Goal: Information Seeking & Learning: Learn about a topic

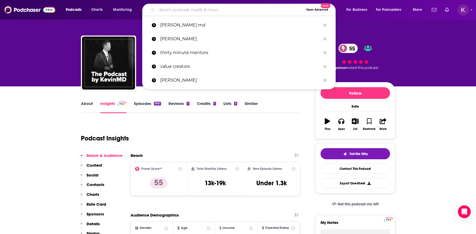
click at [193, 10] on input "Search podcasts, credits, & more..." at bounding box center [230, 10] width 147 height 8
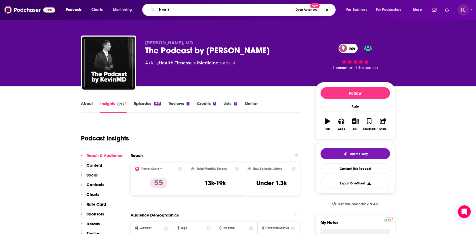
type input "health"
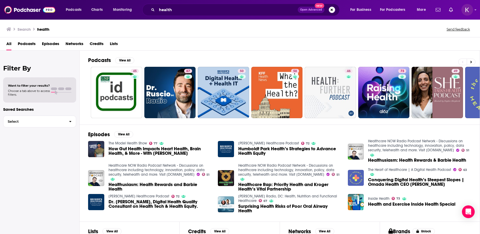
click at [27, 41] on span "Podcasts" at bounding box center [27, 45] width 18 height 11
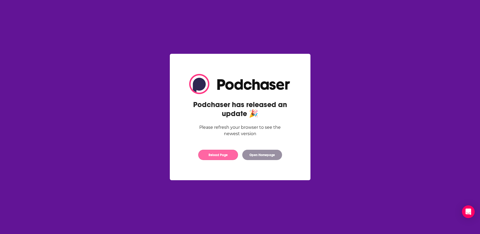
click at [222, 158] on button "Reload Page" at bounding box center [218, 155] width 40 height 10
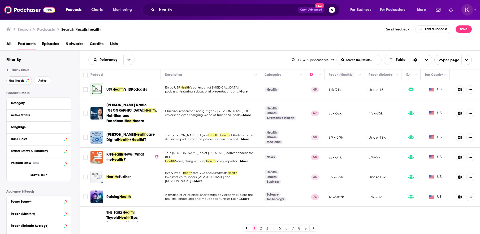
click at [15, 82] on span "Has Guests" at bounding box center [16, 80] width 15 height 3
click at [41, 82] on span "Active" at bounding box center [42, 80] width 8 height 3
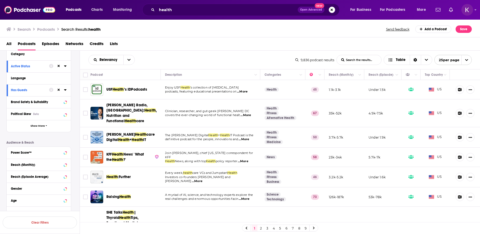
scroll to position [52, 0]
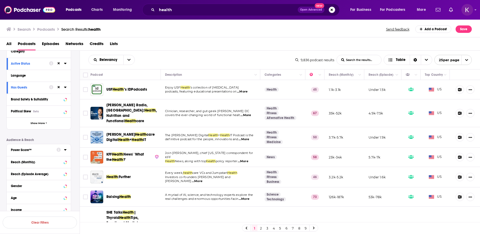
click at [64, 150] on icon at bounding box center [65, 149] width 2 height 1
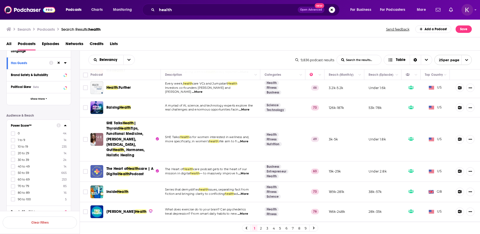
scroll to position [131, 0]
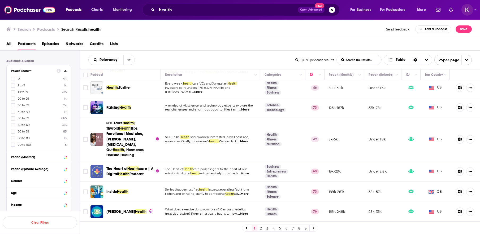
click at [32, 139] on label "80 to 89 16" at bounding box center [39, 138] width 56 height 5
click at [13, 140] on input "multiSelectOption-80-9" at bounding box center [13, 140] width 0 height 0
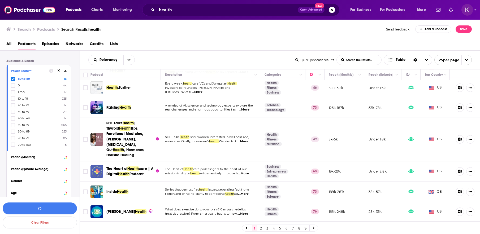
click at [29, 139] on label "70 to 79 85" at bounding box center [39, 138] width 56 height 5
click at [13, 140] on input "multiSelectOption-70-9" at bounding box center [13, 140] width 0 height 0
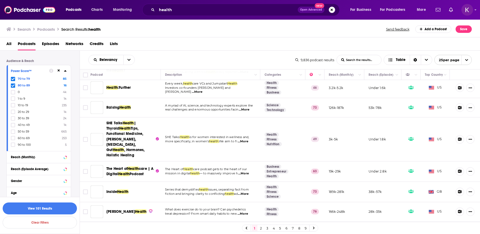
click at [12, 79] on icon at bounding box center [12, 78] width 3 height 3
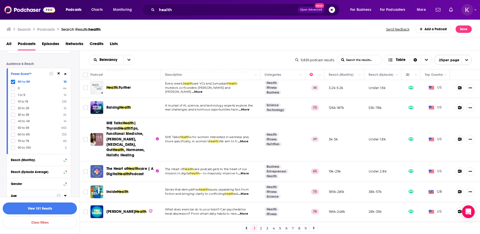
scroll to position [124, 0]
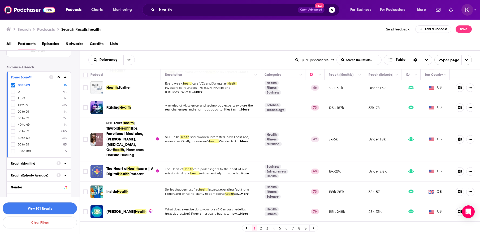
click at [42, 211] on button "View 101 Results" at bounding box center [40, 209] width 74 height 12
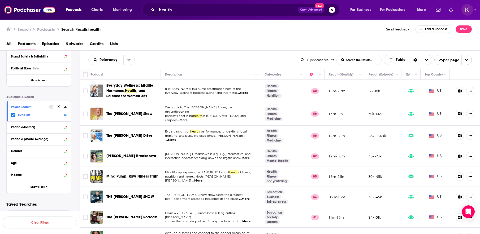
click at [248, 92] on span "...More" at bounding box center [242, 93] width 11 height 4
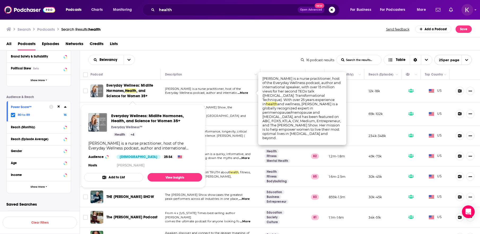
click at [142, 93] on span ", and Science for Women 35+" at bounding box center [126, 94] width 41 height 10
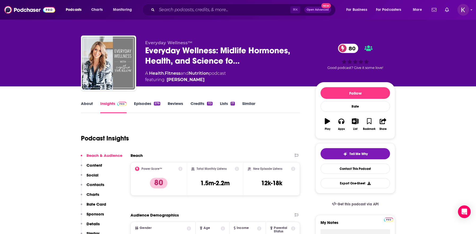
click at [140, 104] on link "Episodes 579" at bounding box center [147, 107] width 26 height 12
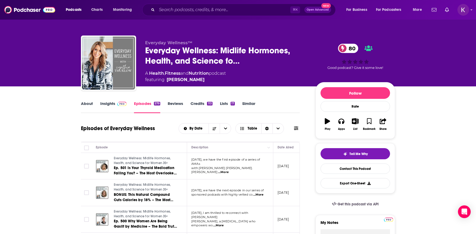
click at [110, 104] on link "Insights" at bounding box center [113, 107] width 26 height 12
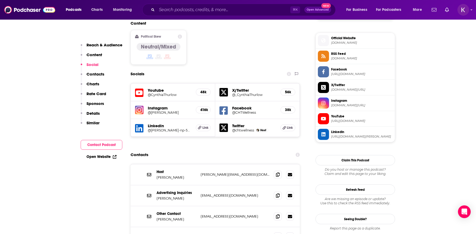
scroll to position [424, 0]
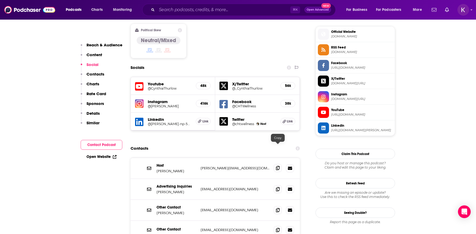
click at [278, 166] on icon at bounding box center [278, 168] width 4 height 4
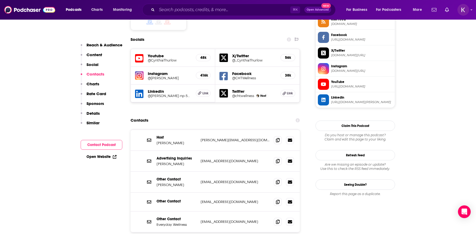
scroll to position [453, 0]
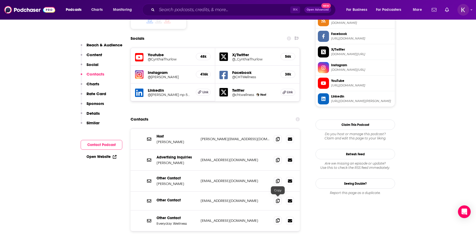
click at [277, 219] on icon at bounding box center [278, 221] width 4 height 4
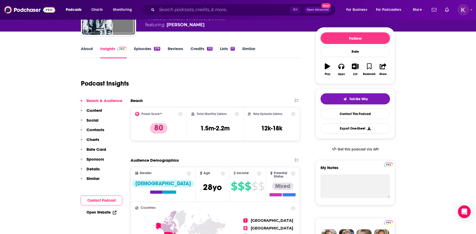
scroll to position [0, 0]
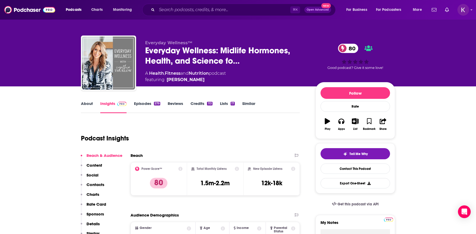
click at [84, 104] on link "About" at bounding box center [87, 107] width 12 height 12
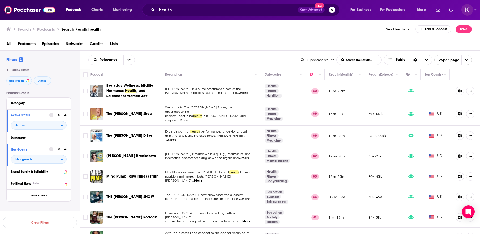
click at [188, 118] on span "...More" at bounding box center [182, 120] width 11 height 4
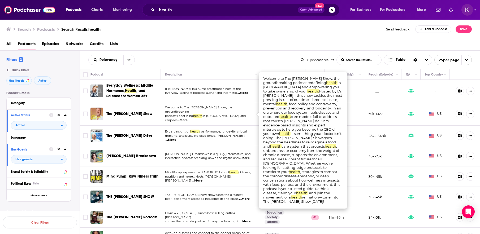
click at [124, 112] on span "The Dr. Hyman Show" at bounding box center [129, 114] width 46 height 5
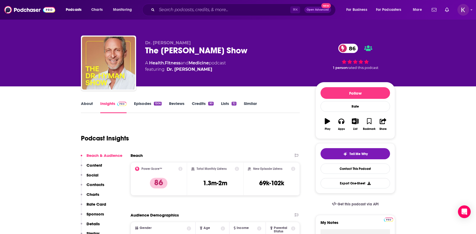
click at [142, 105] on link "Episodes 1506" at bounding box center [148, 107] width 28 height 12
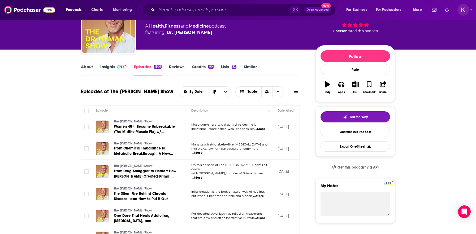
scroll to position [37, 0]
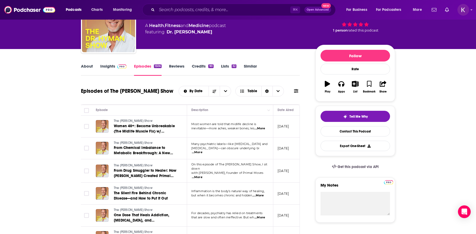
click at [105, 68] on link "Insights" at bounding box center [113, 70] width 26 height 12
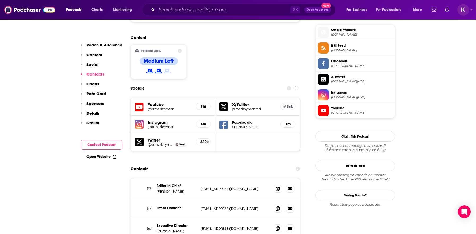
scroll to position [522, 0]
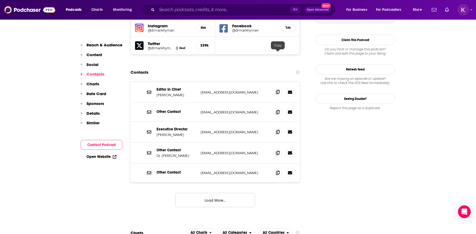
click at [277, 90] on icon at bounding box center [278, 92] width 4 height 4
click at [277, 130] on icon at bounding box center [278, 132] width 4 height 4
click at [277, 151] on icon at bounding box center [278, 153] width 4 height 4
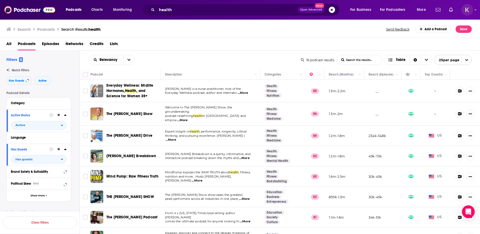
click at [133, 134] on span "The Peter Attia Drive" at bounding box center [129, 135] width 46 height 5
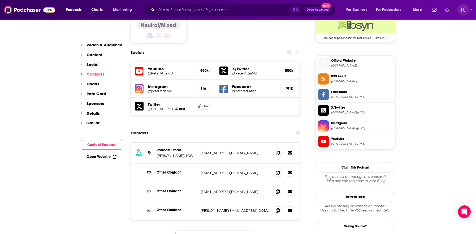
scroll to position [444, 0]
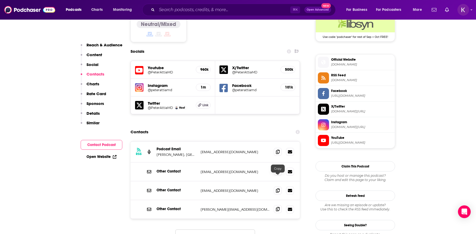
click at [277, 205] on span at bounding box center [278, 209] width 8 height 8
click at [277, 148] on span at bounding box center [278, 152] width 8 height 8
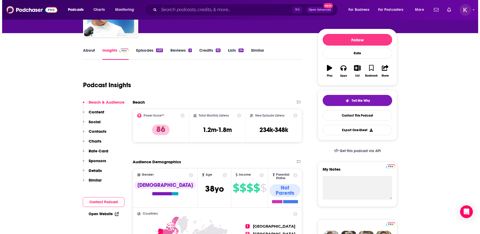
scroll to position [0, 0]
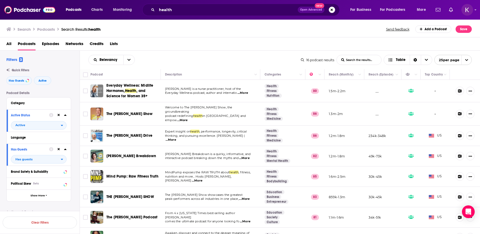
click at [246, 156] on span "...More" at bounding box center [244, 158] width 11 height 4
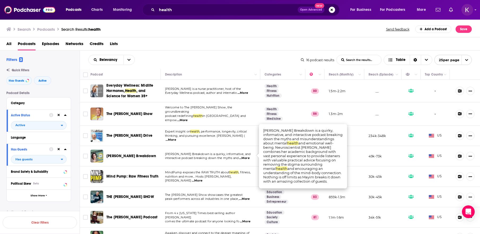
click at [188, 55] on div "Relevancy List Search Input Search the results... Table" at bounding box center [194, 60] width 212 height 10
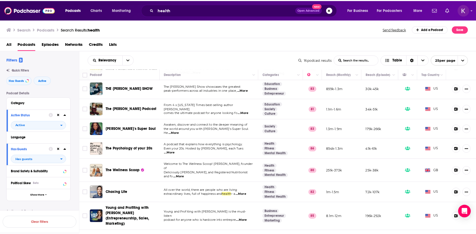
scroll to position [109, 0]
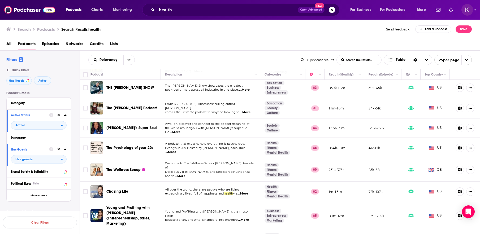
click at [185, 174] on span "...More" at bounding box center [180, 176] width 11 height 4
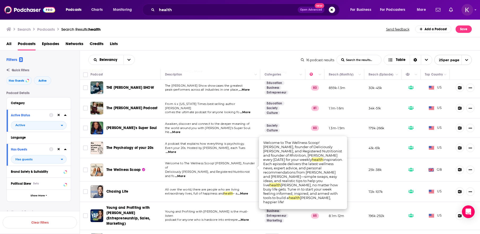
click at [116, 168] on span "The Wellness Scoop" at bounding box center [123, 170] width 34 height 5
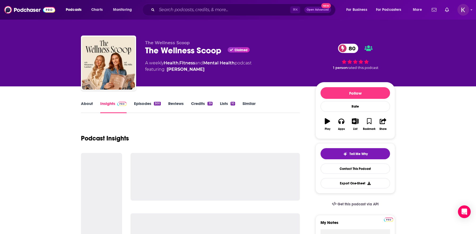
click at [138, 105] on link "Episodes 300" at bounding box center [147, 107] width 27 height 12
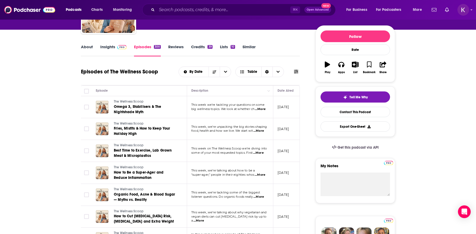
scroll to position [56, 0]
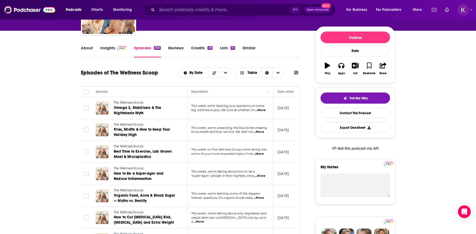
click at [260, 110] on span "...More" at bounding box center [260, 110] width 11 height 4
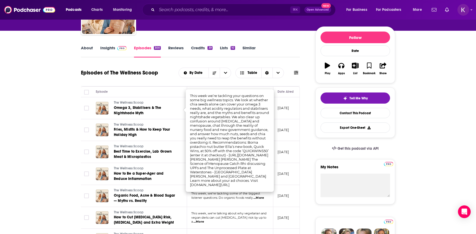
click at [111, 48] on link "Insights" at bounding box center [113, 51] width 26 height 12
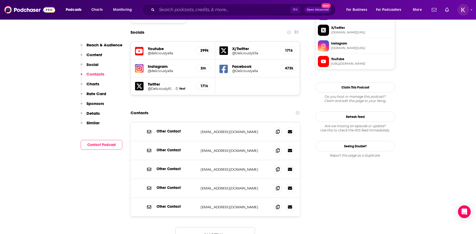
scroll to position [460, 0]
click at [276, 204] on icon at bounding box center [278, 206] width 4 height 4
click at [277, 129] on icon at bounding box center [278, 131] width 4 height 4
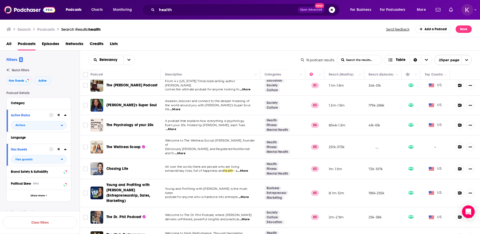
scroll to position [132, 0]
click at [248, 169] on span "...More" at bounding box center [242, 171] width 11 height 4
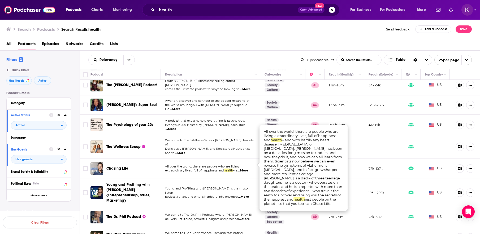
click at [245, 169] on span "...More" at bounding box center [242, 171] width 11 height 4
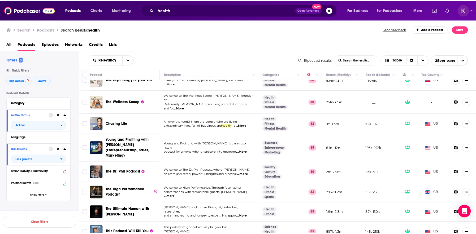
scroll to position [178, 0]
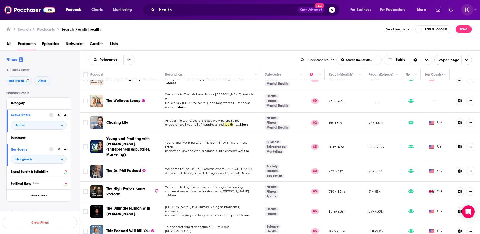
click at [176, 194] on span "...More" at bounding box center [171, 196] width 11 height 4
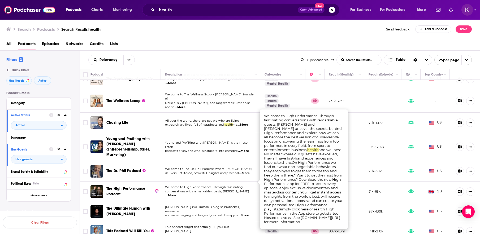
click at [176, 194] on span "...More" at bounding box center [171, 196] width 11 height 4
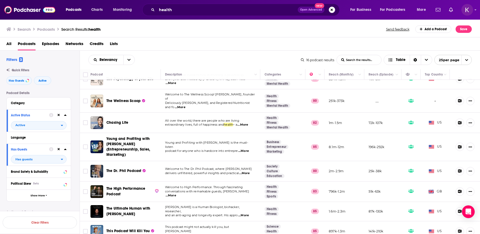
click at [246, 214] on span "...More" at bounding box center [243, 216] width 11 height 4
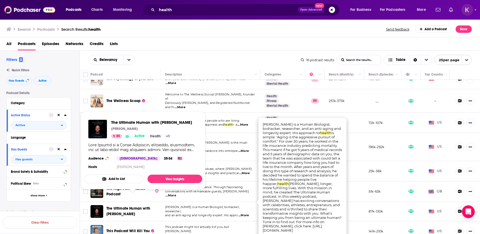
click at [133, 206] on span "The Ultimate Human with Gary Brecka" at bounding box center [128, 211] width 44 height 10
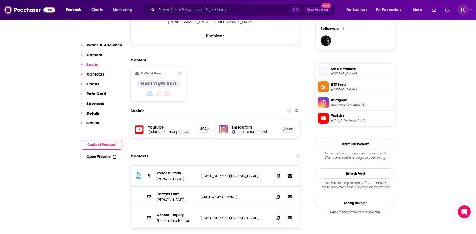
scroll to position [388, 0]
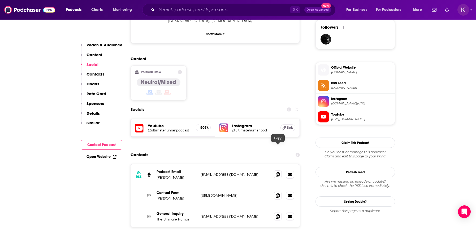
click at [277, 172] on icon at bounding box center [278, 174] width 4 height 4
click at [278, 214] on icon at bounding box center [278, 216] width 4 height 4
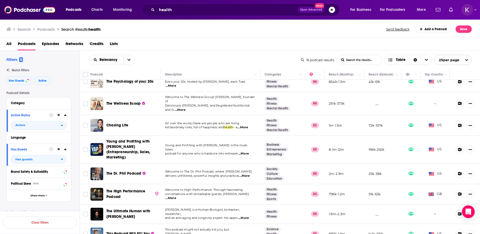
scroll to position [178, 0]
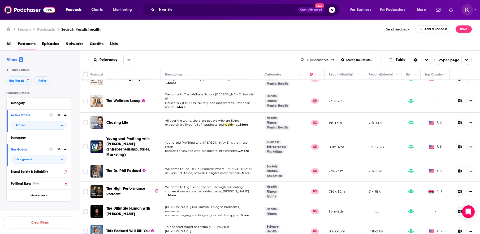
click at [245, 233] on span "...More" at bounding box center [240, 235] width 11 height 4
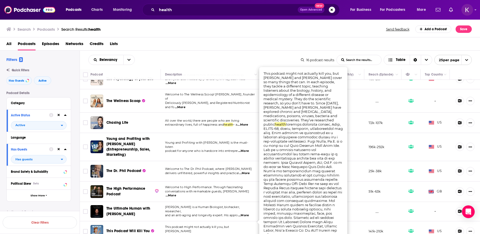
click at [230, 45] on div "All Podcasts Episodes Networks Credits Lists" at bounding box center [241, 45] width 470 height 11
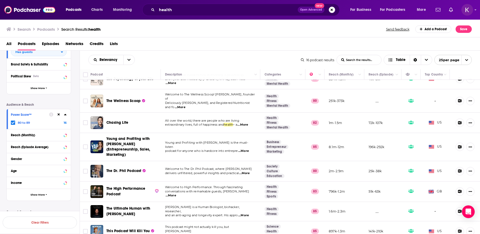
scroll to position [115, 0]
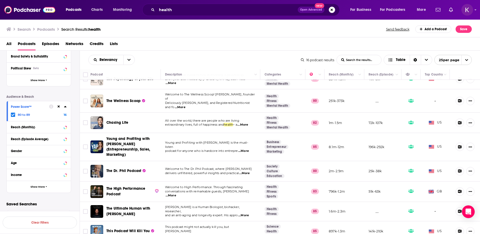
click at [66, 108] on icon at bounding box center [65, 107] width 3 height 4
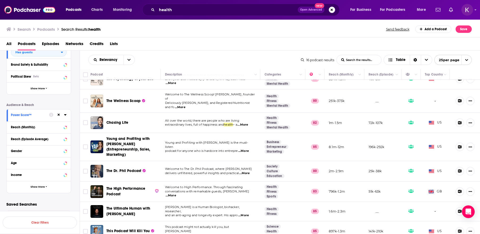
click at [67, 114] on div "Power Score™" at bounding box center [39, 116] width 64 height 12
click at [64, 116] on icon at bounding box center [65, 115] width 3 height 4
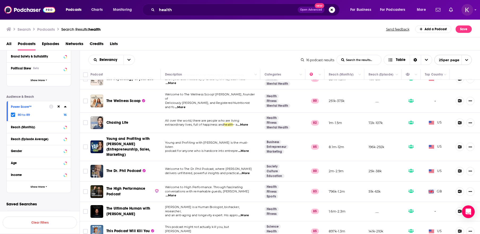
click at [43, 117] on label "80 to 89 16" at bounding box center [39, 115] width 56 height 5
click at [13, 116] on input "multiSelectOption-80-0" at bounding box center [13, 116] width 0 height 0
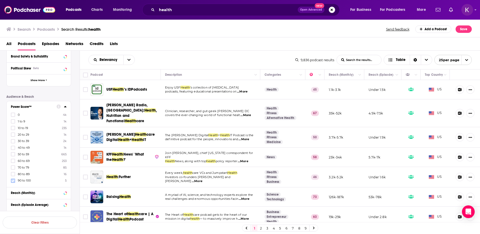
click at [13, 182] on icon at bounding box center [12, 180] width 3 height 3
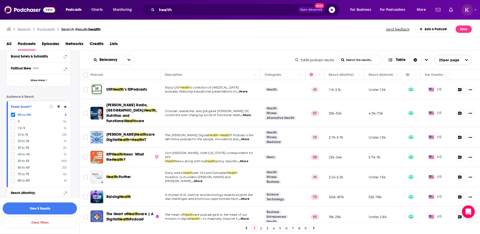
click at [58, 208] on button "View 5 Results" at bounding box center [40, 209] width 74 height 12
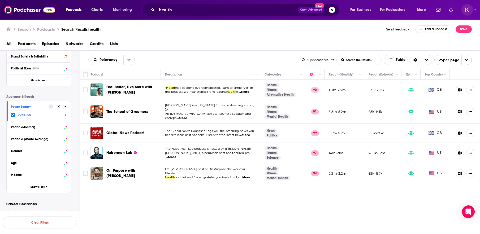
click at [66, 106] on icon at bounding box center [65, 107] width 3 height 4
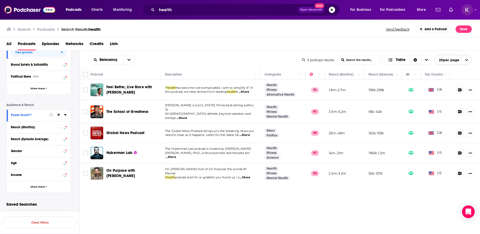
scroll to position [107, 0]
click at [49, 118] on div at bounding box center [58, 115] width 18 height 7
click at [66, 115] on icon at bounding box center [65, 115] width 3 height 4
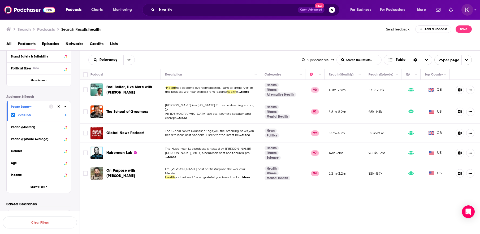
click at [12, 116] on icon at bounding box center [12, 114] width 3 height 3
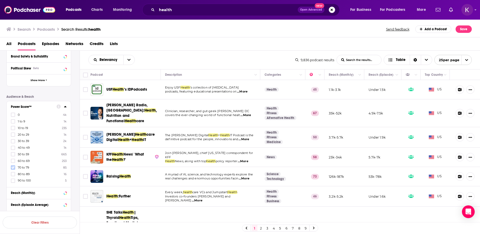
click at [12, 168] on icon at bounding box center [12, 168] width 3 height 2
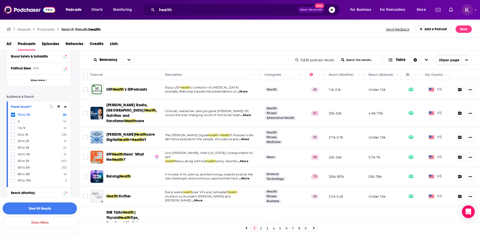
click at [60, 209] on button "View 85 Results" at bounding box center [40, 209] width 74 height 12
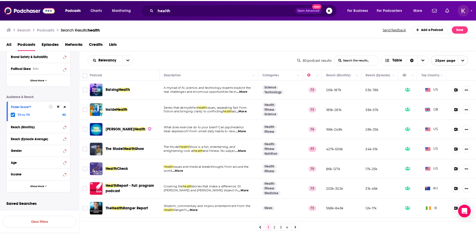
scroll to position [115, 0]
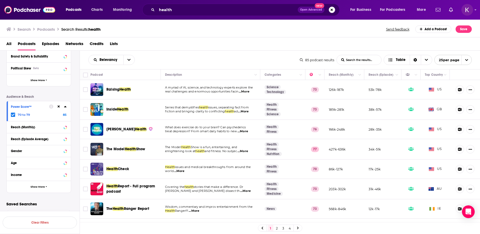
click at [246, 91] on span "...More" at bounding box center [244, 92] width 11 height 4
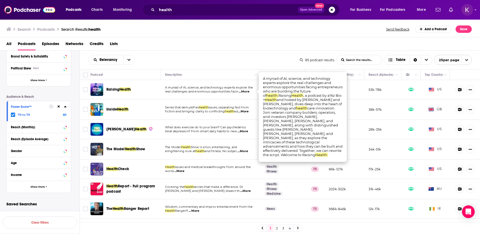
click at [247, 91] on span "...More" at bounding box center [244, 92] width 11 height 4
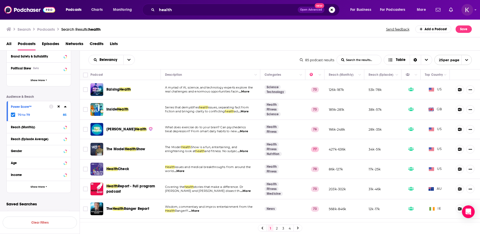
click at [247, 111] on span "...More" at bounding box center [243, 112] width 11 height 4
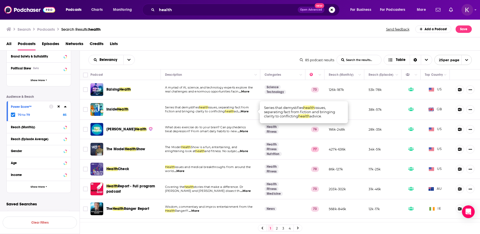
click at [247, 111] on span "...More" at bounding box center [243, 112] width 11 height 4
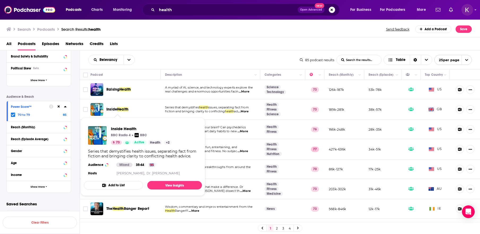
click at [127, 110] on span "Health" at bounding box center [122, 109] width 11 height 5
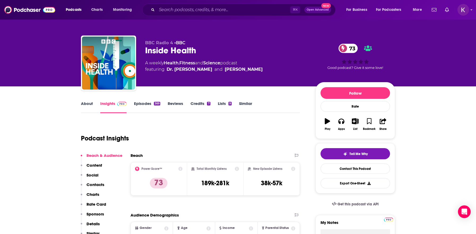
click at [145, 105] on link "Episodes 369" at bounding box center [147, 107] width 26 height 12
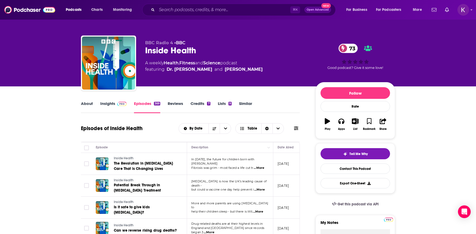
click at [107, 104] on link "Insights" at bounding box center [113, 107] width 26 height 12
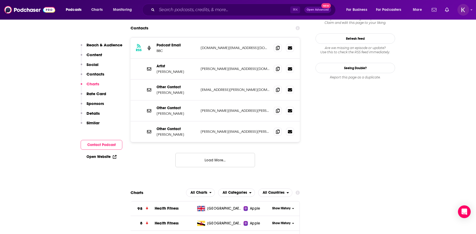
scroll to position [489, 0]
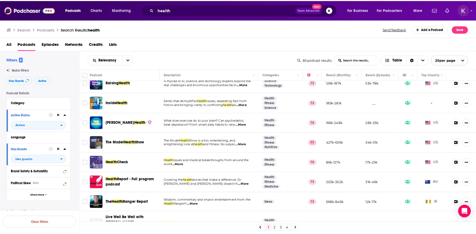
scroll to position [7, 0]
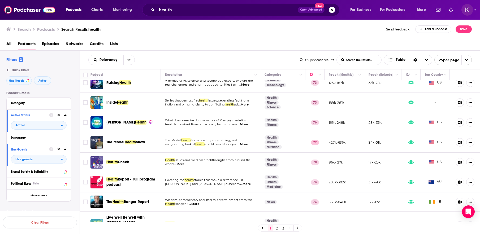
click at [248, 145] on span "...More" at bounding box center [242, 144] width 11 height 4
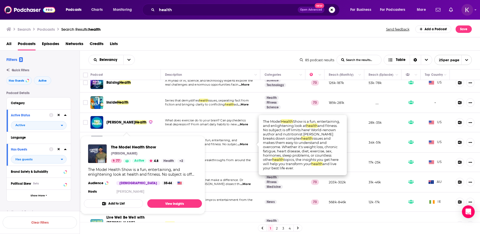
click at [240, 136] on td "The Model Health Show is a fun, entertaining, and enlightening look at health a…" at bounding box center [210, 142] width 99 height 20
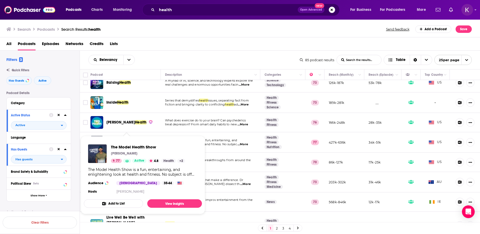
click at [130, 143] on div "The Model Health Show Shawn Stevenson 77 Active 4.8 Health + 2 The Model Health…" at bounding box center [143, 169] width 118 height 59
click at [160, 204] on link "View Insights" at bounding box center [174, 203] width 55 height 8
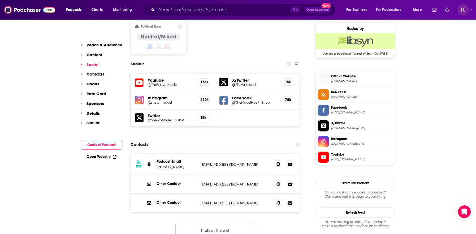
scroll to position [434, 0]
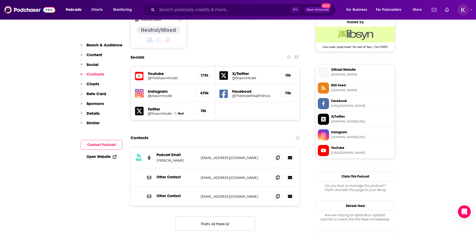
click at [346, 71] on span "Official Website" at bounding box center [362, 69] width 62 height 5
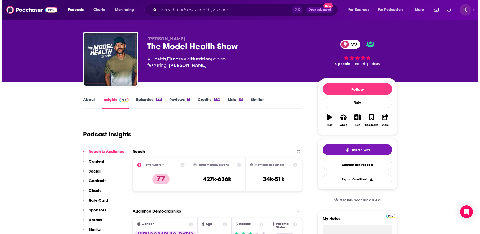
scroll to position [0, 0]
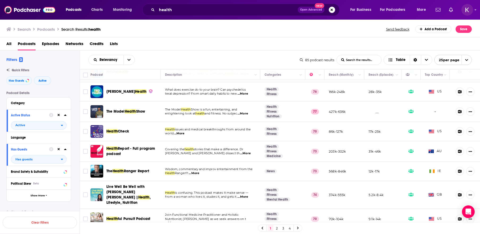
scroll to position [45, 0]
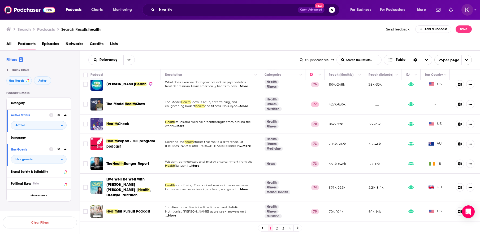
click at [246, 146] on span "...More" at bounding box center [245, 146] width 11 height 4
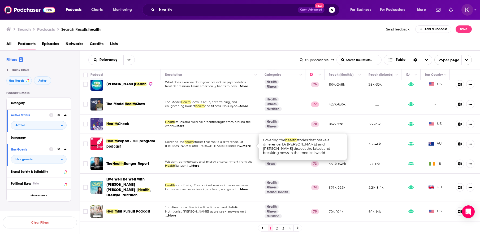
click at [246, 146] on span "...More" at bounding box center [245, 146] width 11 height 4
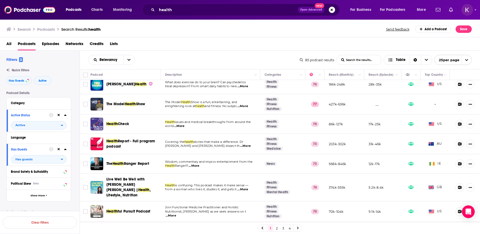
click at [197, 167] on span "...More" at bounding box center [194, 166] width 11 height 4
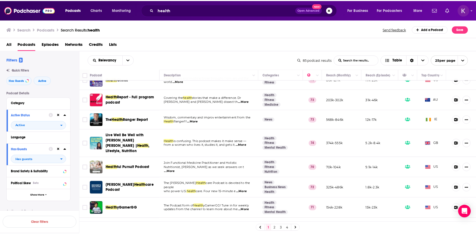
scroll to position [90, 0]
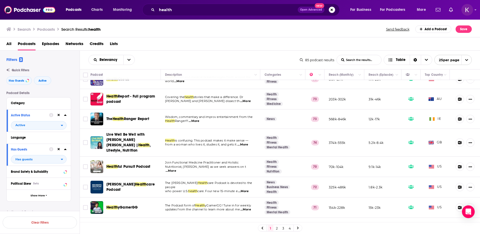
click at [176, 169] on span "...More" at bounding box center [171, 171] width 11 height 4
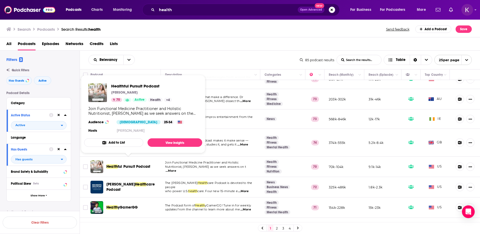
click at [143, 164] on span "ful Pursuit Podcast" at bounding box center [134, 166] width 32 height 5
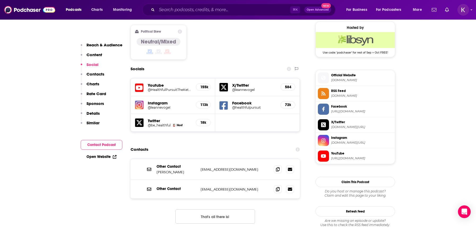
scroll to position [432, 0]
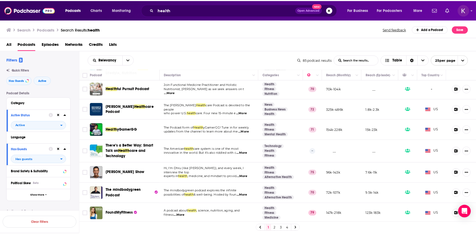
scroll to position [169, 0]
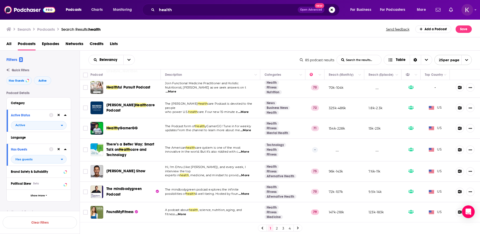
click at [244, 173] on span "...More" at bounding box center [244, 175] width 11 height 4
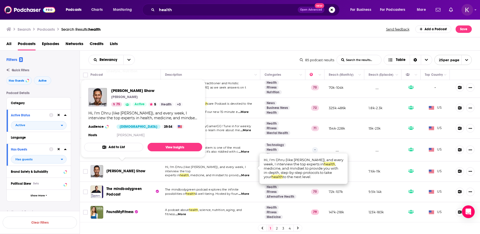
click at [127, 169] on span "Dhru Purohit Show" at bounding box center [125, 171] width 39 height 5
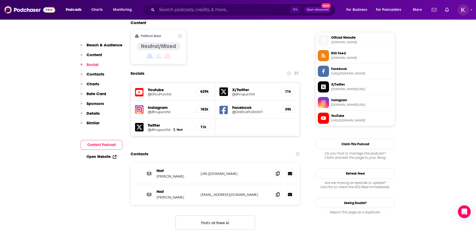
scroll to position [436, 0]
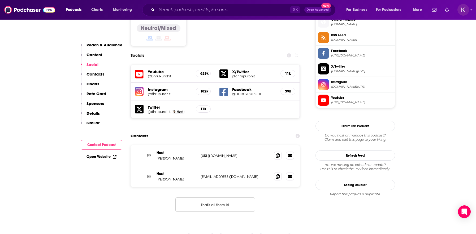
click at [232, 154] on p "[URL][DOMAIN_NAME]" at bounding box center [235, 156] width 69 height 5
click at [224, 154] on p "[URL][DOMAIN_NAME]" at bounding box center [235, 156] width 69 height 5
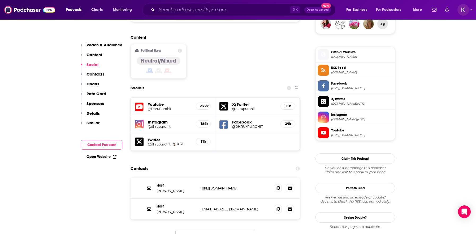
scroll to position [402, 0]
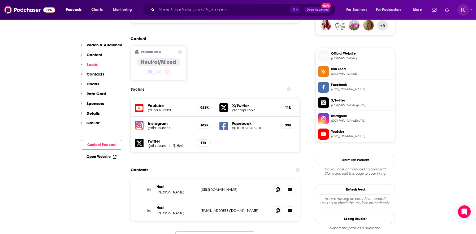
click at [345, 60] on span "[DOMAIN_NAME]" at bounding box center [362, 58] width 62 height 4
